Goal: Information Seeking & Learning: Learn about a topic

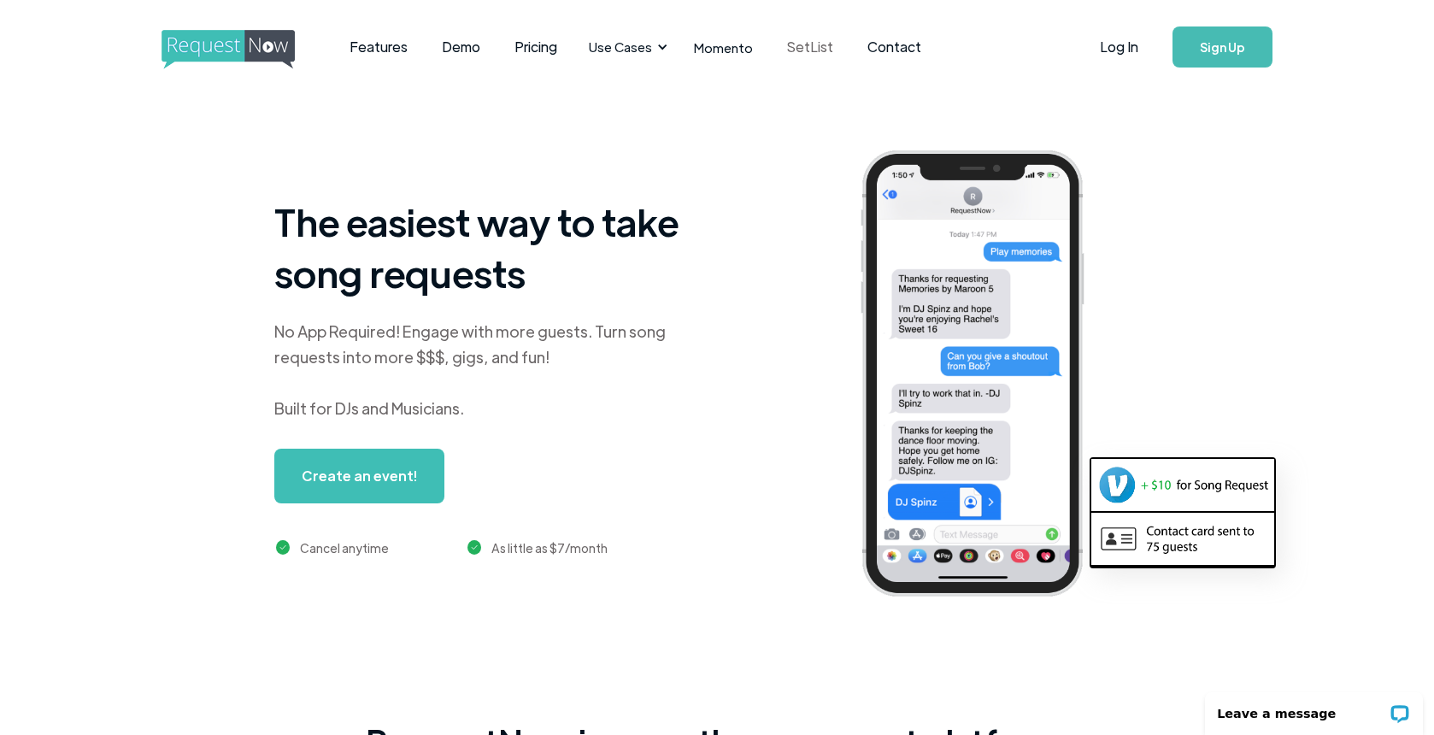
click at [809, 45] on link "SetList" at bounding box center [810, 47] width 80 height 53
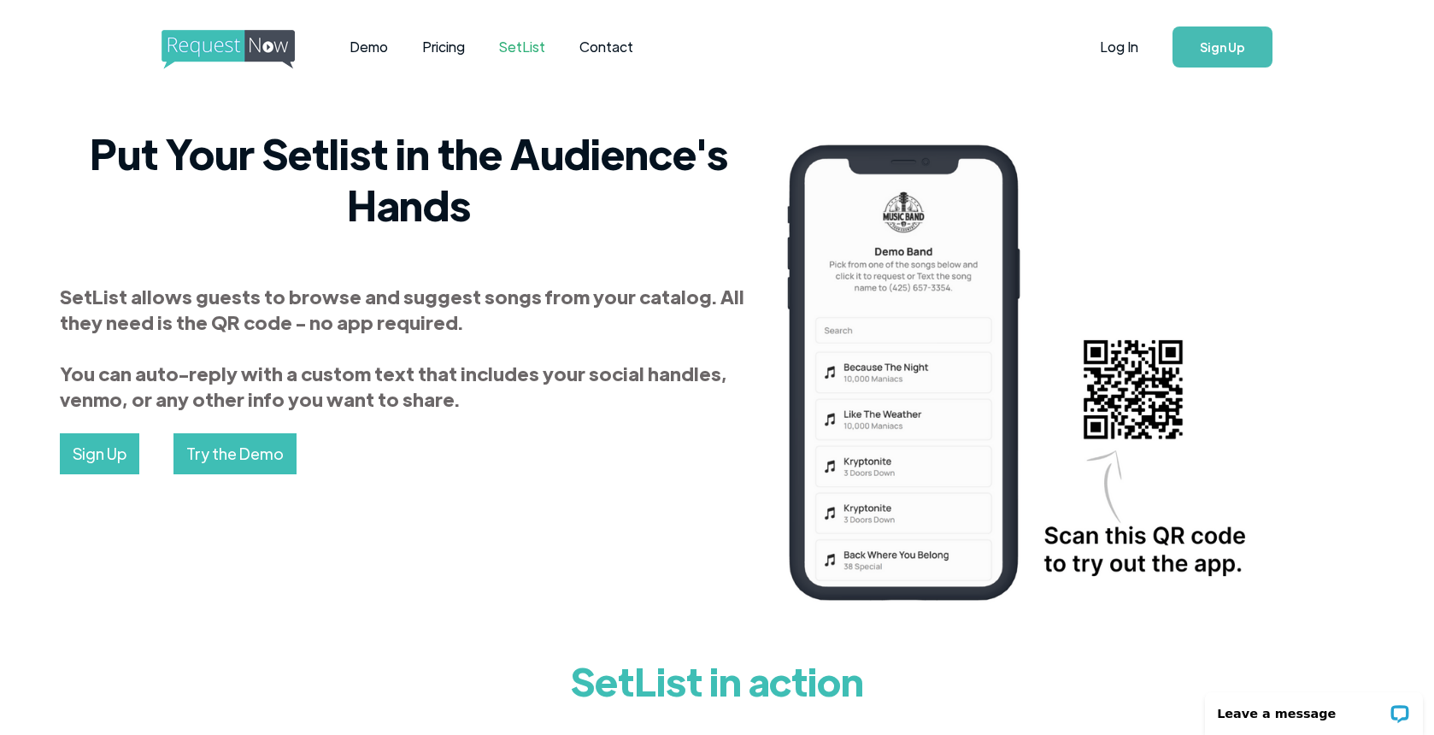
click at [232, 59] on img "home" at bounding box center [244, 49] width 165 height 39
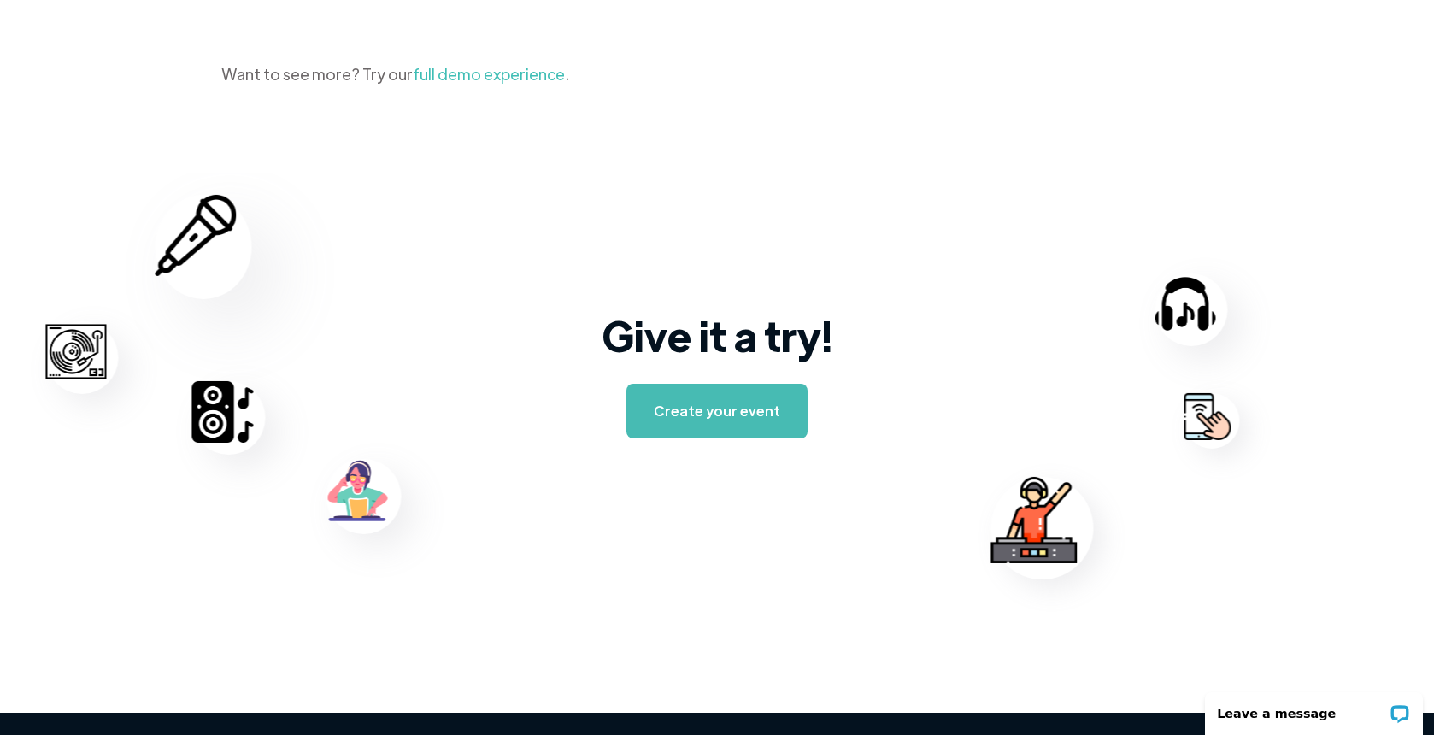
scroll to position [2686, 0]
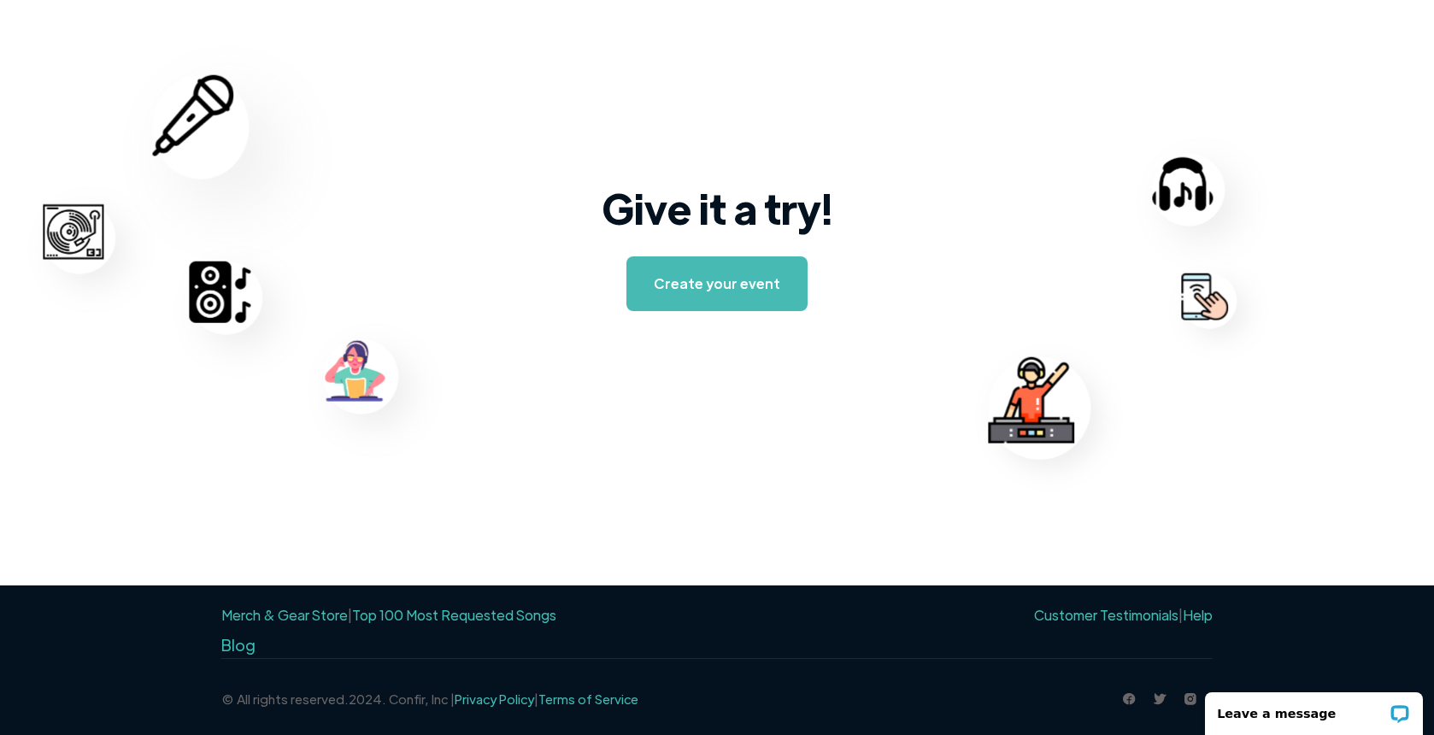
click at [389, 615] on link "Top 100 Most Requested Songs" at bounding box center [454, 615] width 204 height 18
